Goal: Information Seeking & Learning: Understand process/instructions

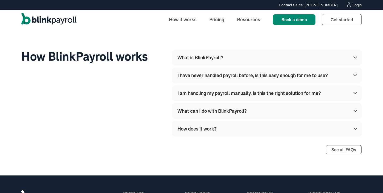
scroll to position [1568, 0]
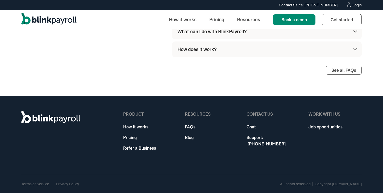
click at [341, 184] on div "All rights reserved | Copyright [DOMAIN_NAME]" at bounding box center [321, 184] width 82 height 6
copy div "BlinkPayroll"
click at [141, 129] on link "How it works" at bounding box center [139, 127] width 33 height 6
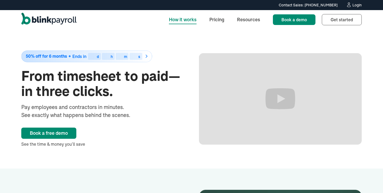
click at [126, 87] on h1 "From timesheet to paid—in three clicks." at bounding box center [102, 84] width 163 height 30
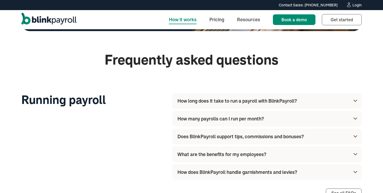
scroll to position [1772, 0]
